Goal: Navigation & Orientation: Understand site structure

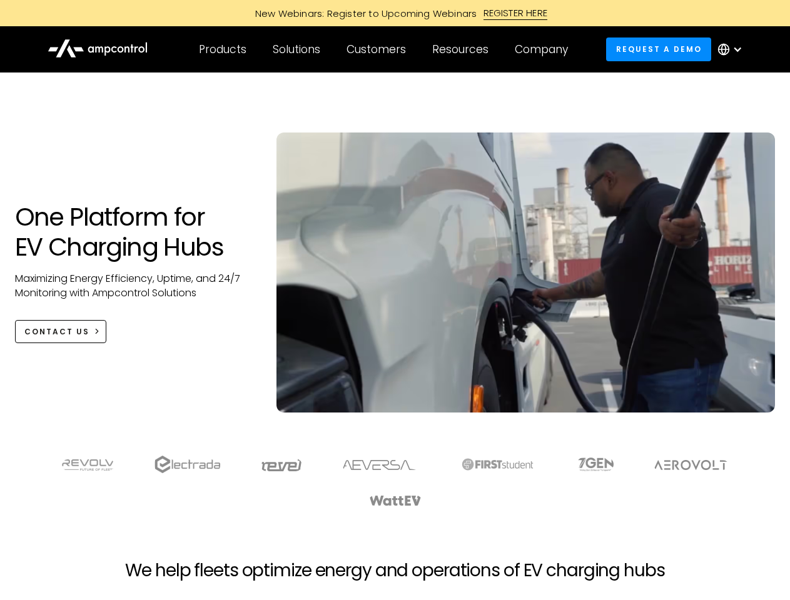
click at [384, 49] on div "Customers" at bounding box center [375, 50] width 59 height 14
click at [222, 49] on div "Products" at bounding box center [223, 50] width 48 height 14
click at [297, 49] on div "Solutions" at bounding box center [297, 50] width 48 height 14
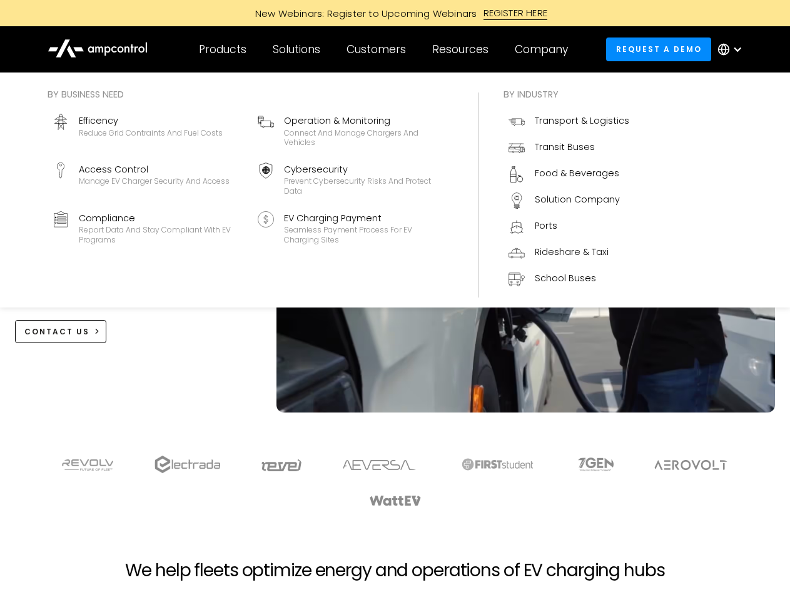
click at [378, 49] on div "Customers" at bounding box center [375, 50] width 59 height 14
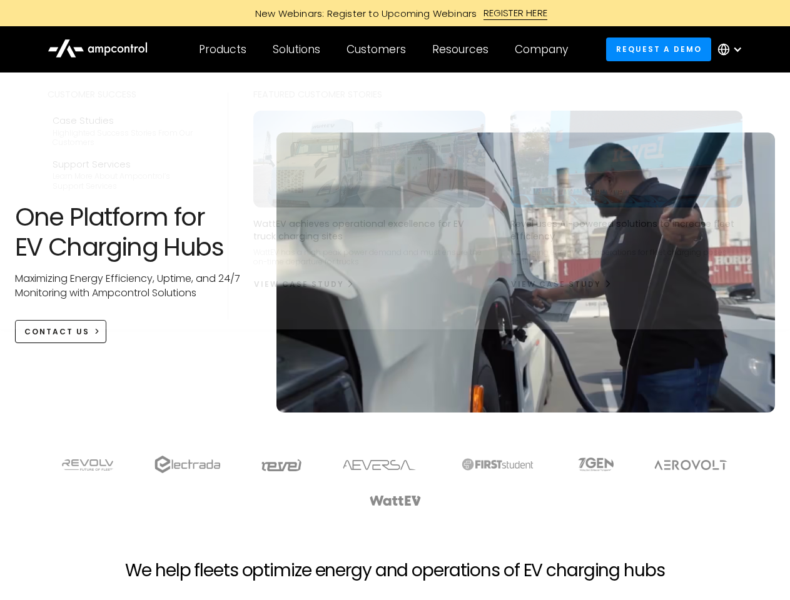
click at [463, 49] on div "Resources" at bounding box center [460, 50] width 56 height 14
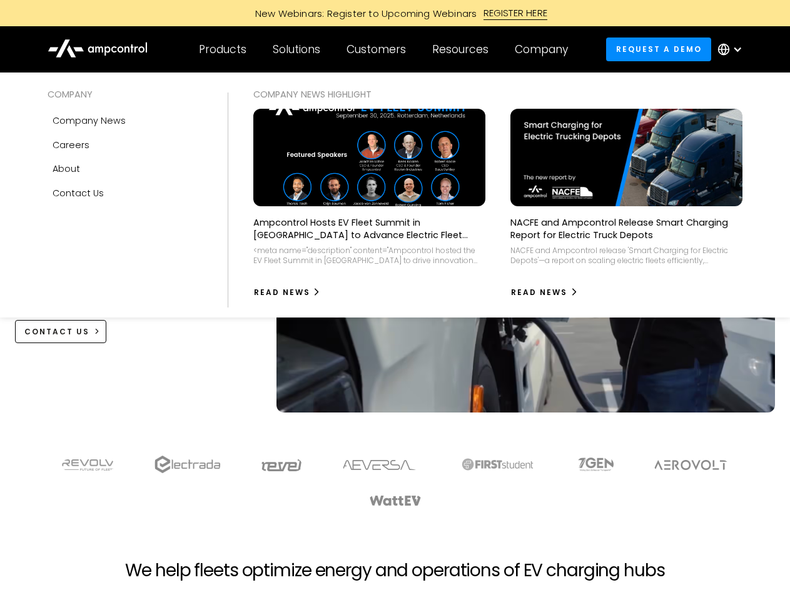
click at [545, 49] on div "Company" at bounding box center [541, 50] width 53 height 14
click at [733, 49] on div at bounding box center [737, 49] width 10 height 10
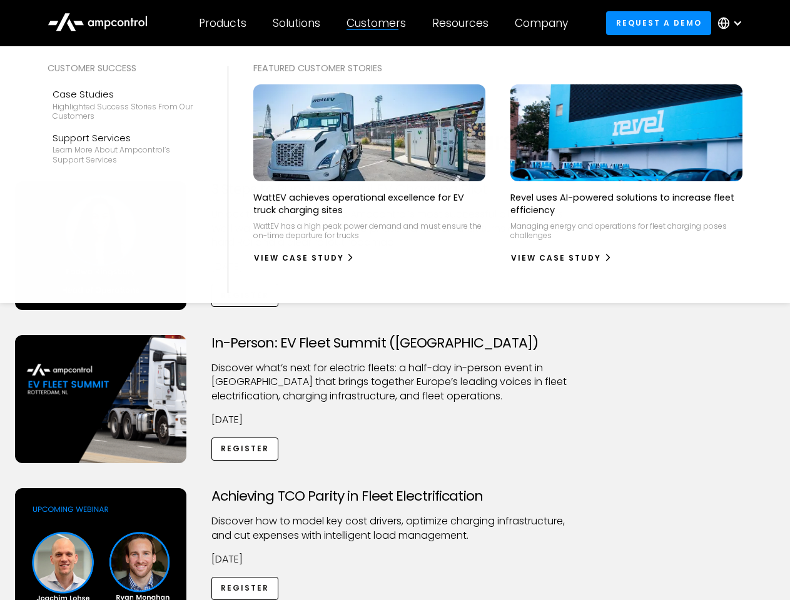
click at [384, 23] on div "Customers" at bounding box center [375, 23] width 59 height 14
click at [222, 23] on div "Products" at bounding box center [223, 23] width 48 height 14
click at [297, 23] on div "Solutions" at bounding box center [297, 23] width 48 height 14
click at [378, 23] on div "Customers" at bounding box center [375, 23] width 59 height 14
click at [463, 23] on div "Resources" at bounding box center [460, 23] width 56 height 14
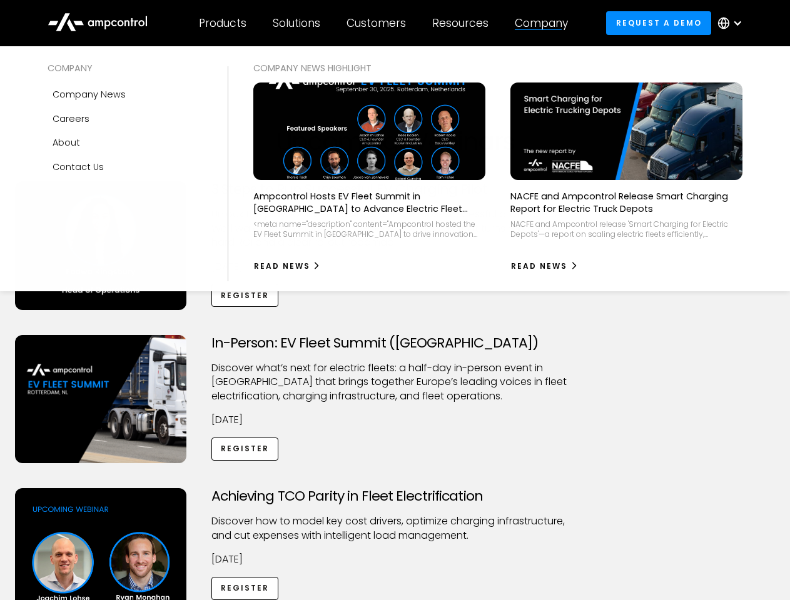
click at [545, 23] on div "Company" at bounding box center [541, 23] width 53 height 14
click at [733, 23] on div at bounding box center [737, 23] width 10 height 10
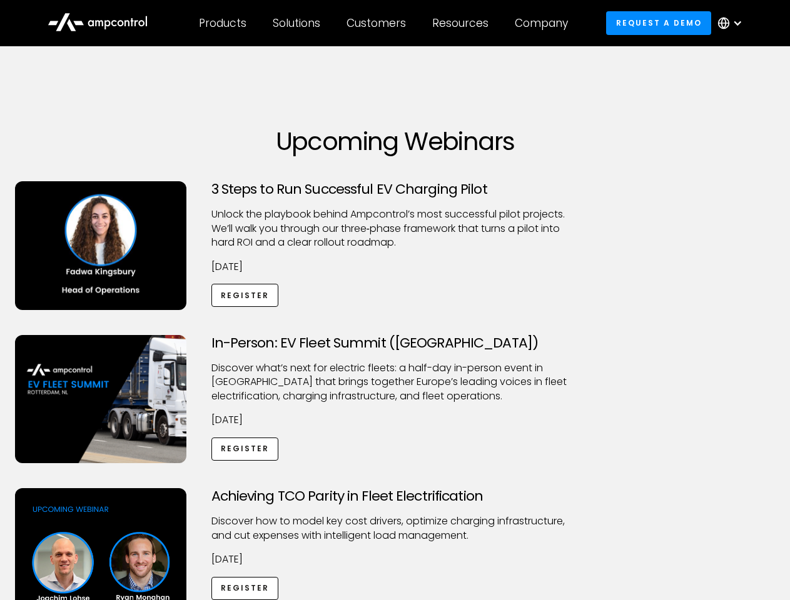
click at [384, 23] on div "Customers" at bounding box center [375, 23] width 59 height 14
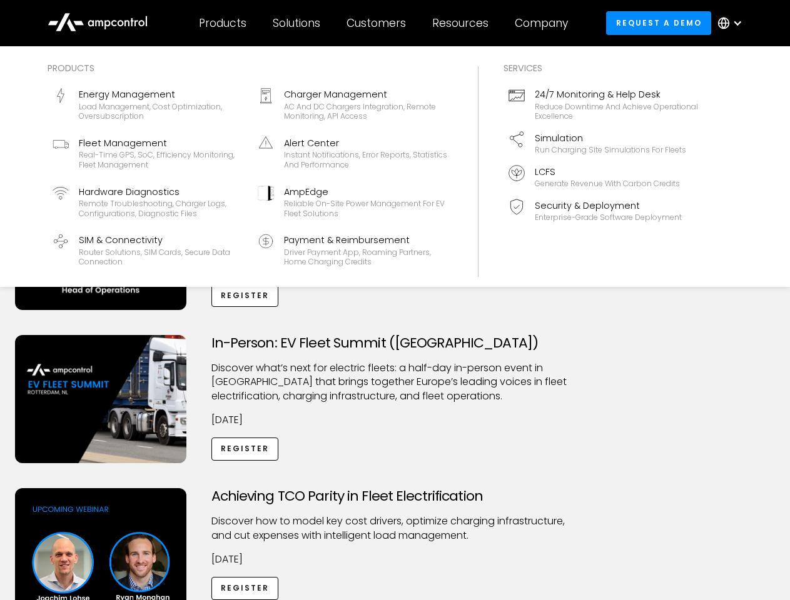
click at [222, 23] on div "Products" at bounding box center [223, 23] width 48 height 14
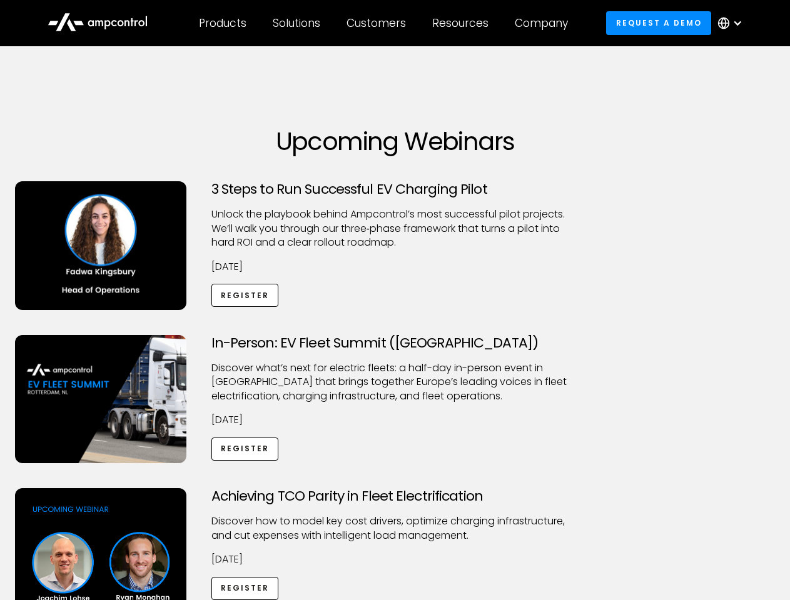
click at [297, 23] on div "Solutions" at bounding box center [297, 23] width 48 height 14
click at [378, 23] on div "Customers" at bounding box center [375, 23] width 59 height 14
click at [463, 23] on div "Resources" at bounding box center [460, 23] width 56 height 14
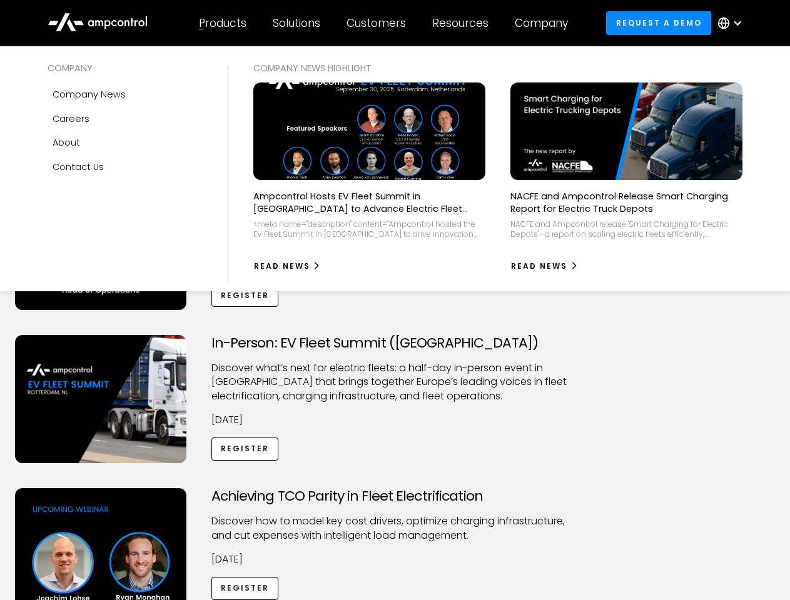
click at [545, 23] on div "Company" at bounding box center [541, 23] width 53 height 14
click at [733, 23] on div at bounding box center [737, 23] width 10 height 10
